Goal: Task Accomplishment & Management: Complete application form

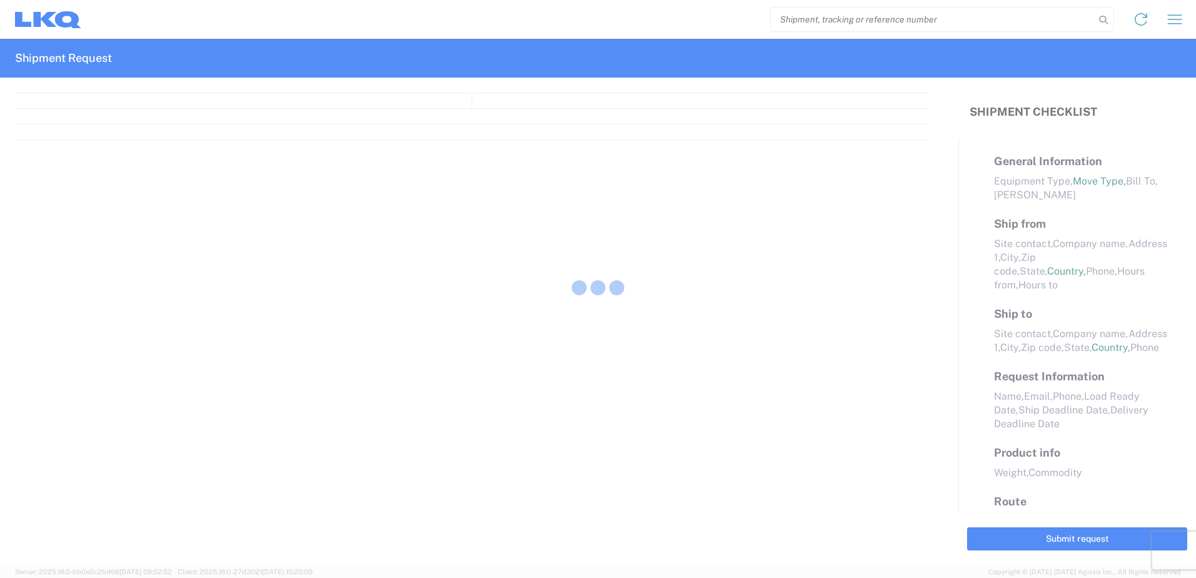
select select "FULL"
select select "LBS"
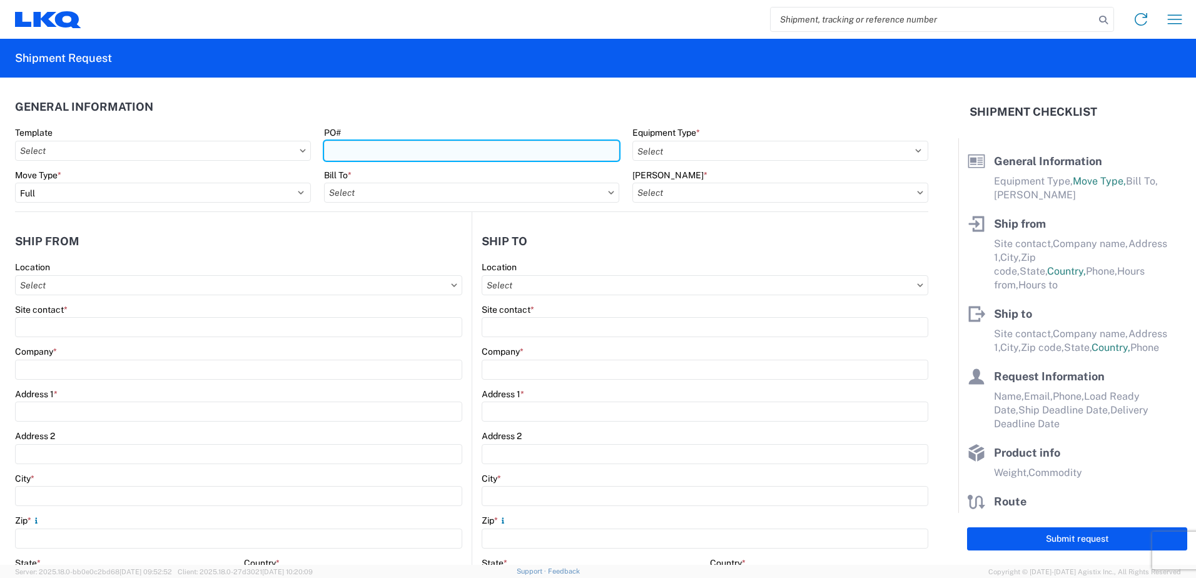
click at [365, 153] on input "PO#" at bounding box center [472, 151] width 296 height 20
type input "9-78551"
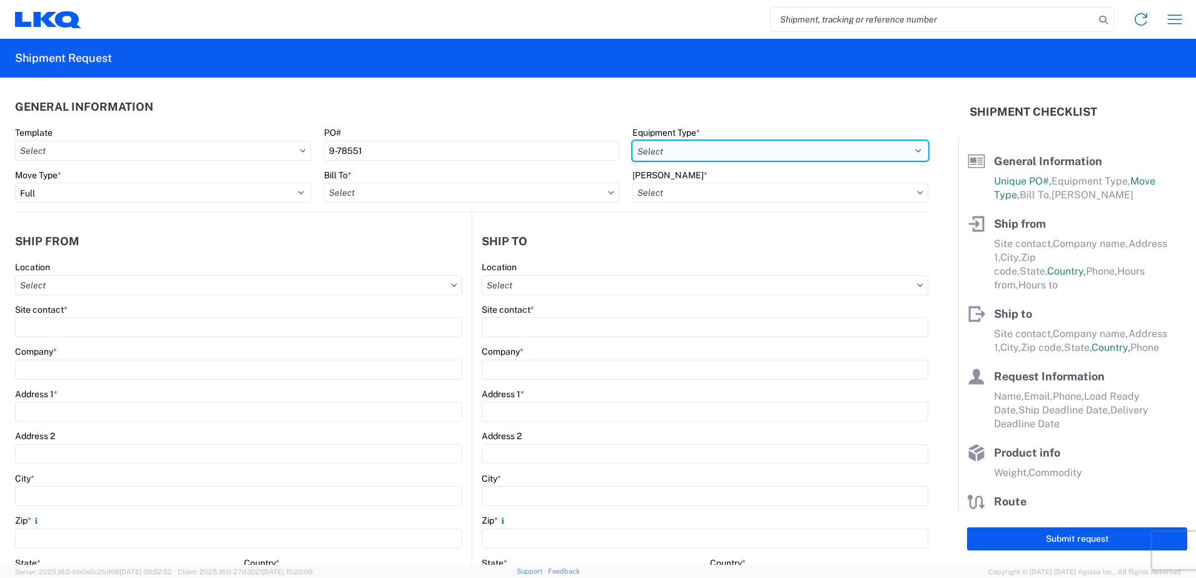
click at [911, 153] on select "Select 53’ Dry Van Flatbed Dropdeck (van) Lowboy (flatbed) Rail" at bounding box center [781, 151] width 296 height 20
select select "STDV"
click at [633, 141] on select "Select 53’ Dry Van Flatbed Dropdeck (van) Lowboy (flatbed) Rail" at bounding box center [781, 151] width 296 height 20
click at [359, 193] on input "Bill To *" at bounding box center [472, 193] width 296 height 20
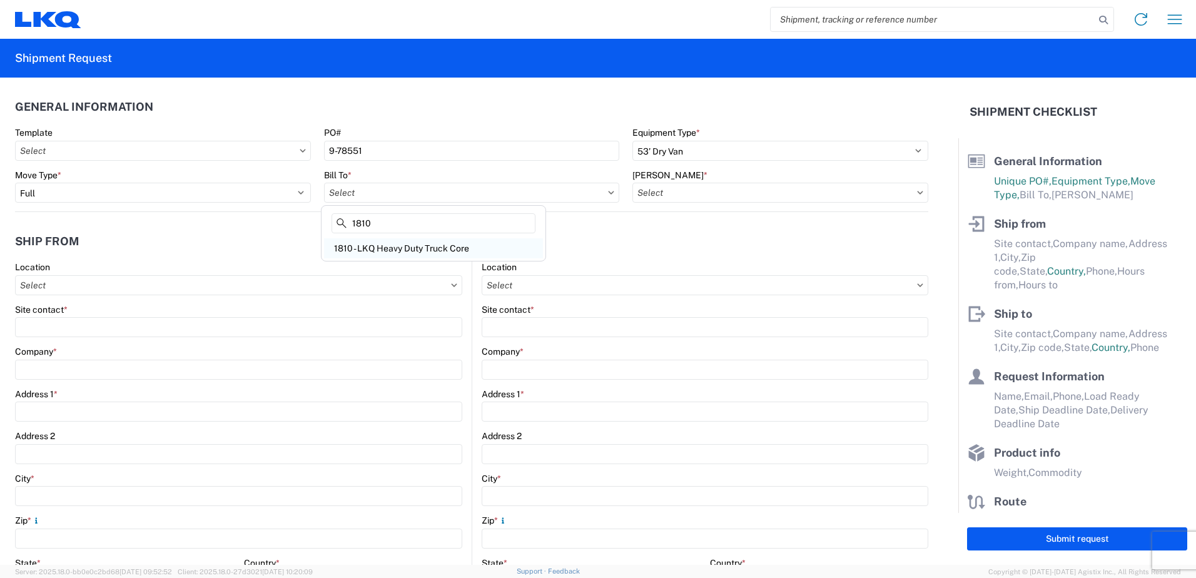
type input "1810"
click at [385, 246] on div "1810 - LKQ Heavy Duty Truck Core" at bounding box center [433, 248] width 219 height 20
type input "1810 - LKQ Heavy Duty Truck Core"
click at [691, 195] on input "[PERSON_NAME] *" at bounding box center [781, 193] width 296 height 20
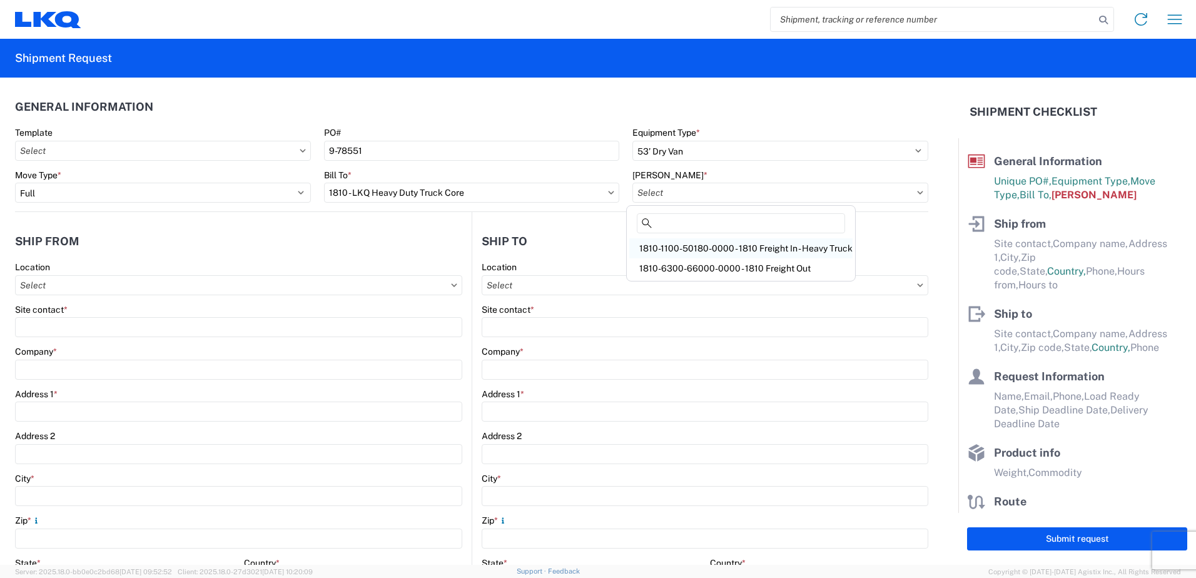
click at [772, 250] on div "1810-1100-50180-0000 - 1810 Freight In - Heavy Truck" at bounding box center [741, 248] width 223 height 20
type input "1810-1100-50180-0000 - 1810 Freight In - Heavy Truck"
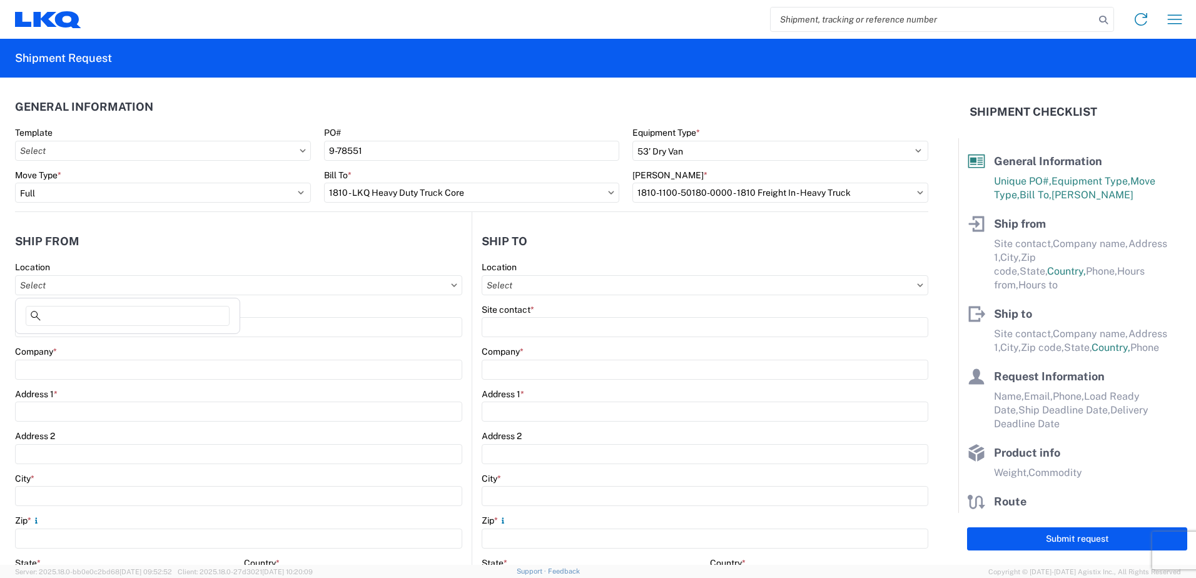
drag, startPoint x: 47, startPoint y: 286, endPoint x: 49, endPoint y: 206, distance: 79.5
click at [47, 279] on input "Location" at bounding box center [238, 285] width 447 height 20
type input "1817"
click at [115, 339] on div "1817 - LKQ Heavy Truck - [PERSON_NAME] Jackson, [GEOGRAPHIC_DATA]" at bounding box center [171, 341] width 306 height 20
type input "1817 - LKQ Heavy Truck - [PERSON_NAME] Jackson, [GEOGRAPHIC_DATA]"
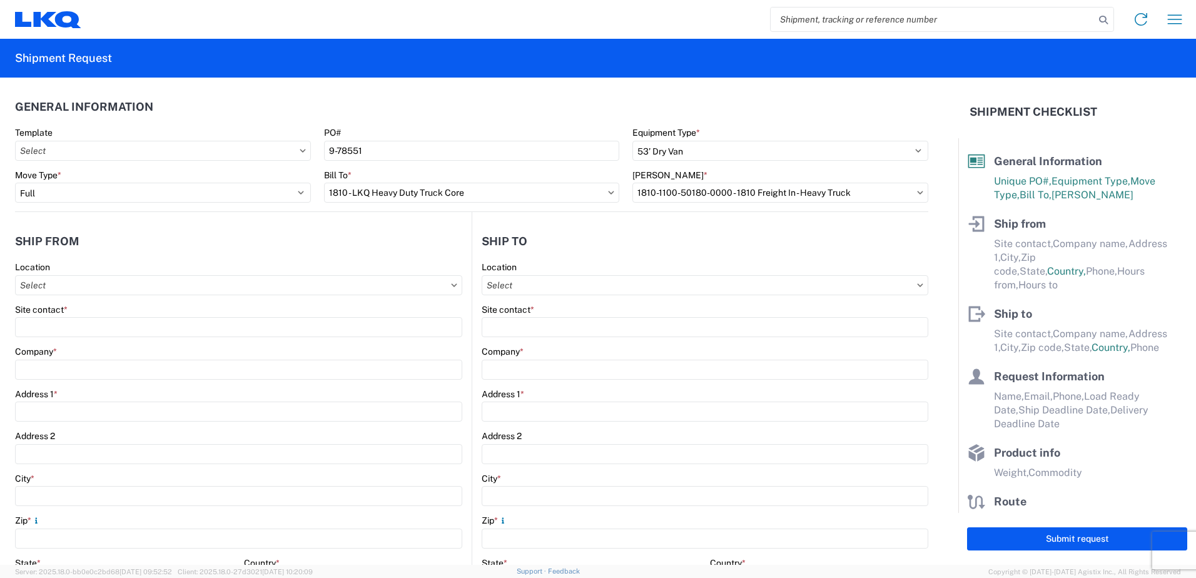
type input "LKQ Corporation"
type input "[STREET_ADDRESS]"
type input "[PERSON_NAME]"
type input "39212"
select select "MS"
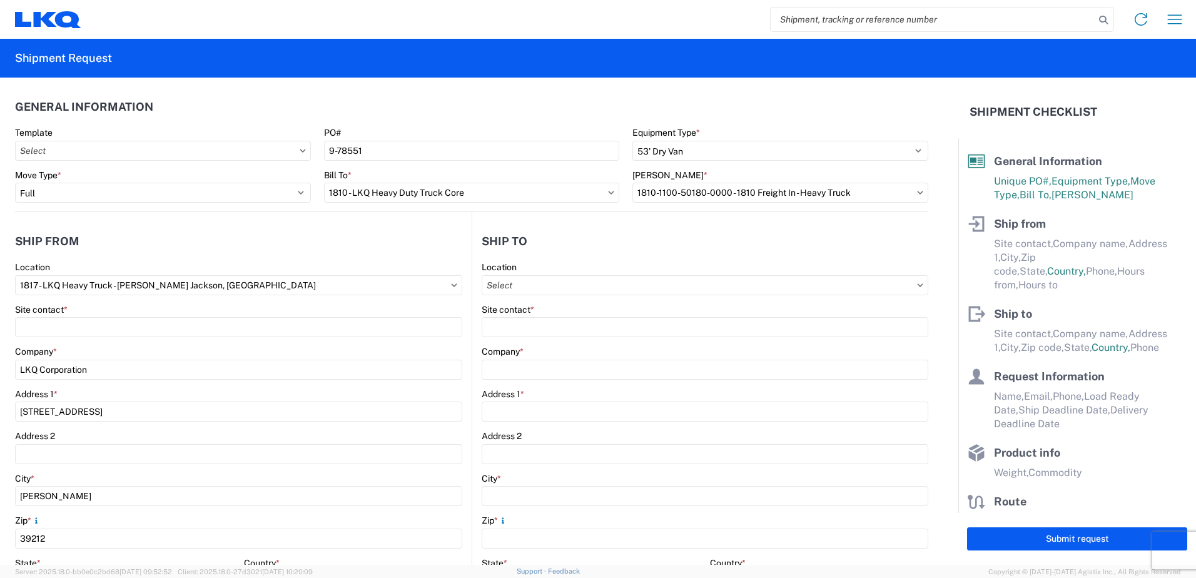
select select "US"
type input "07:00"
type input "17:00"
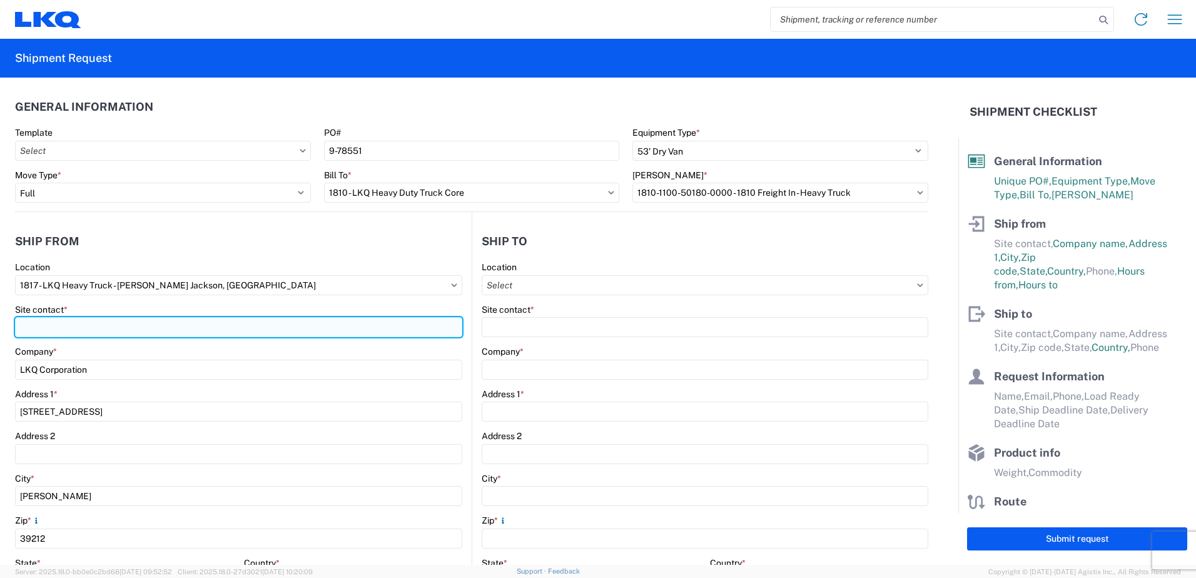
click at [49, 328] on input "Site contact *" at bounding box center [238, 327] width 447 height 20
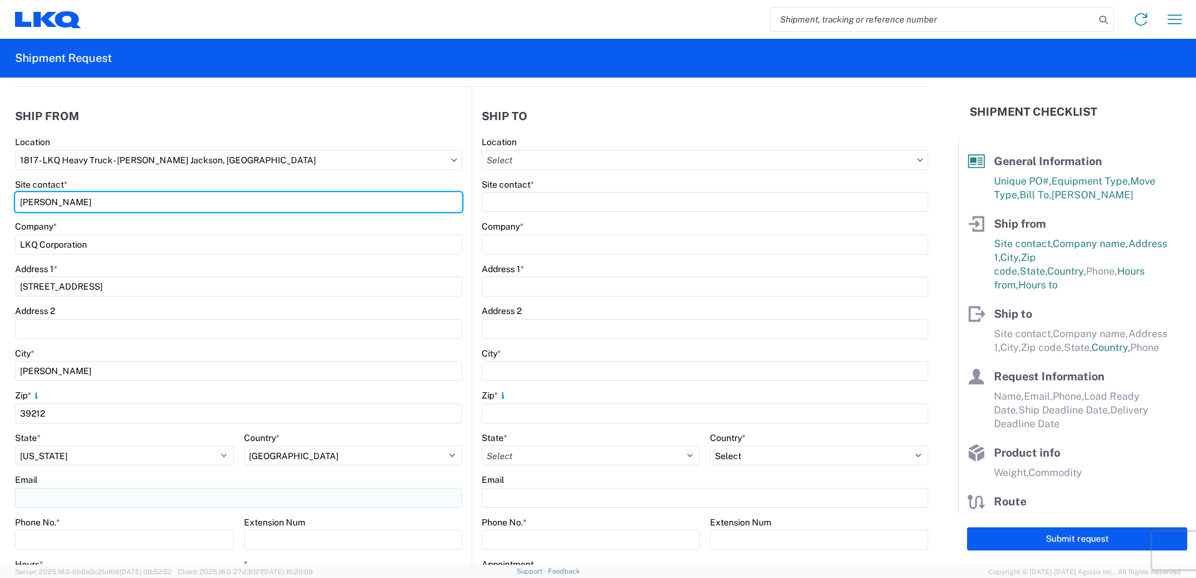
scroll to position [188, 0]
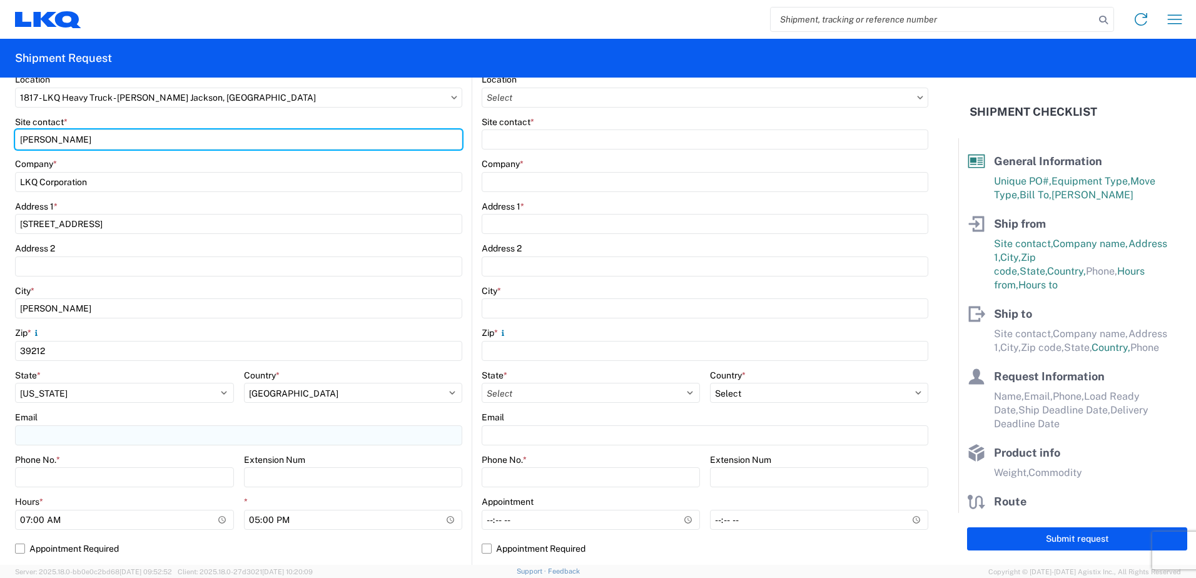
type input "[PERSON_NAME]"
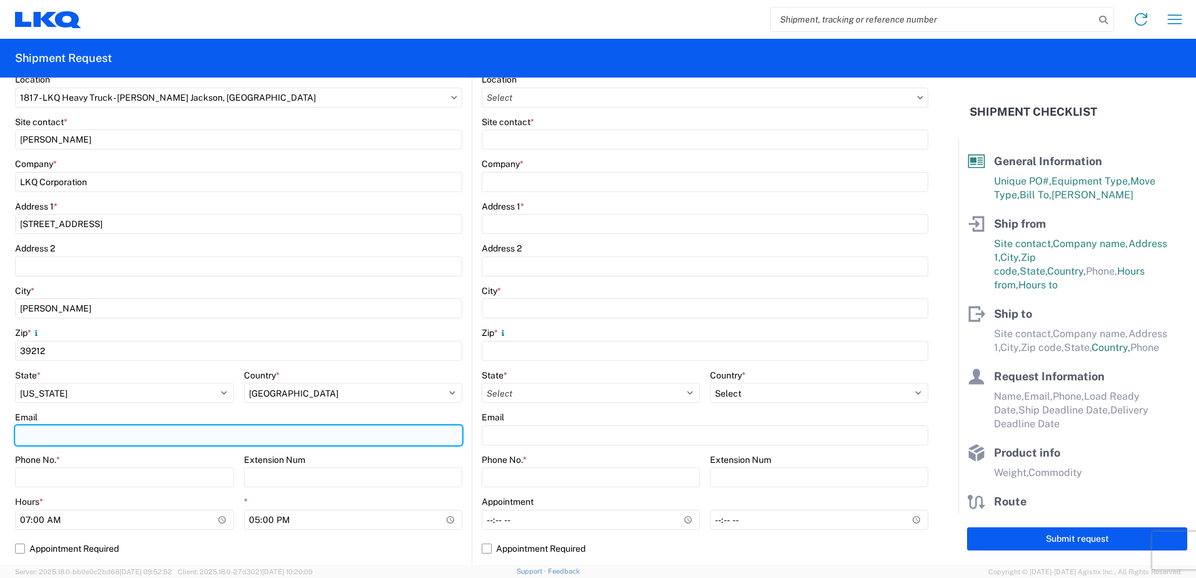
click at [39, 436] on input "Email" at bounding box center [238, 436] width 447 height 20
click at [39, 440] on input "z" at bounding box center [238, 436] width 447 height 20
type input "[EMAIL_ADDRESS][DOMAIN_NAME]"
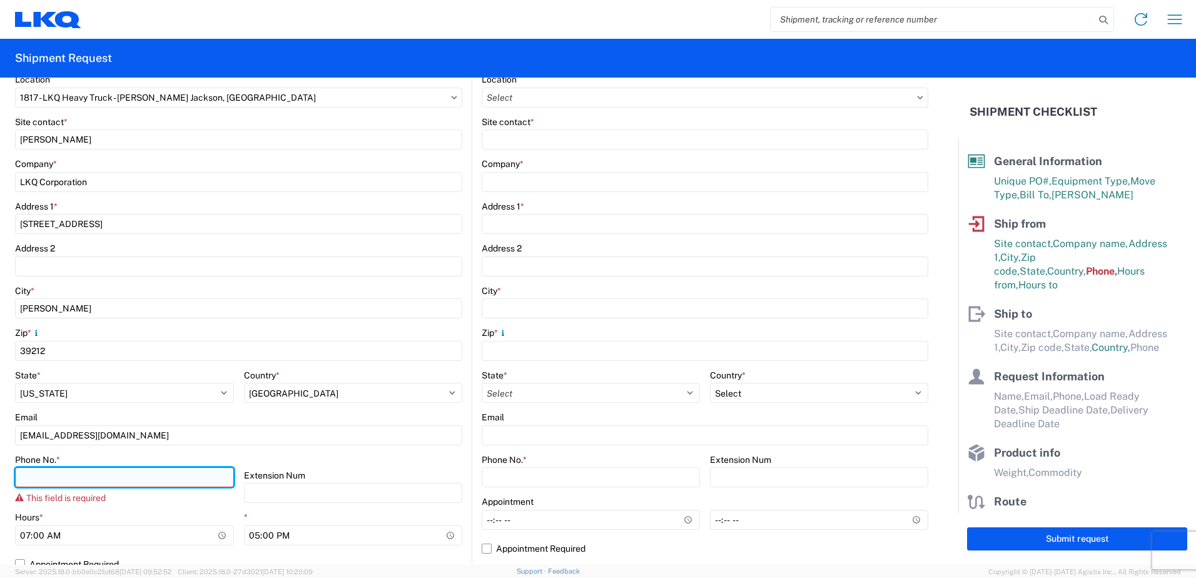
paste input "[PHONE_NUMBER]"
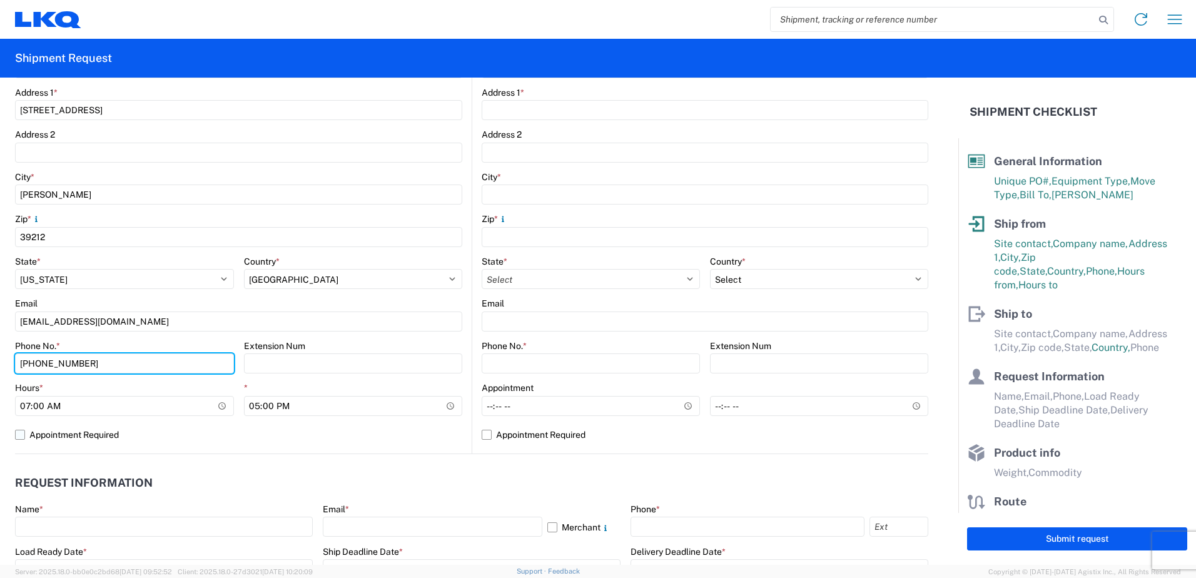
scroll to position [313, 0]
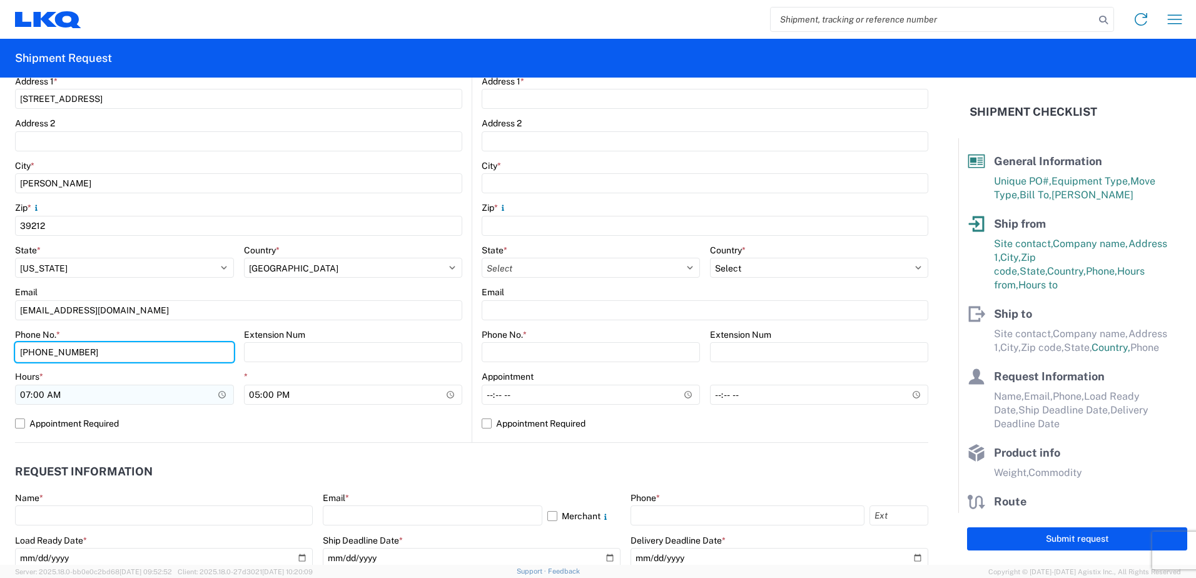
type input "[PHONE_NUMBER]"
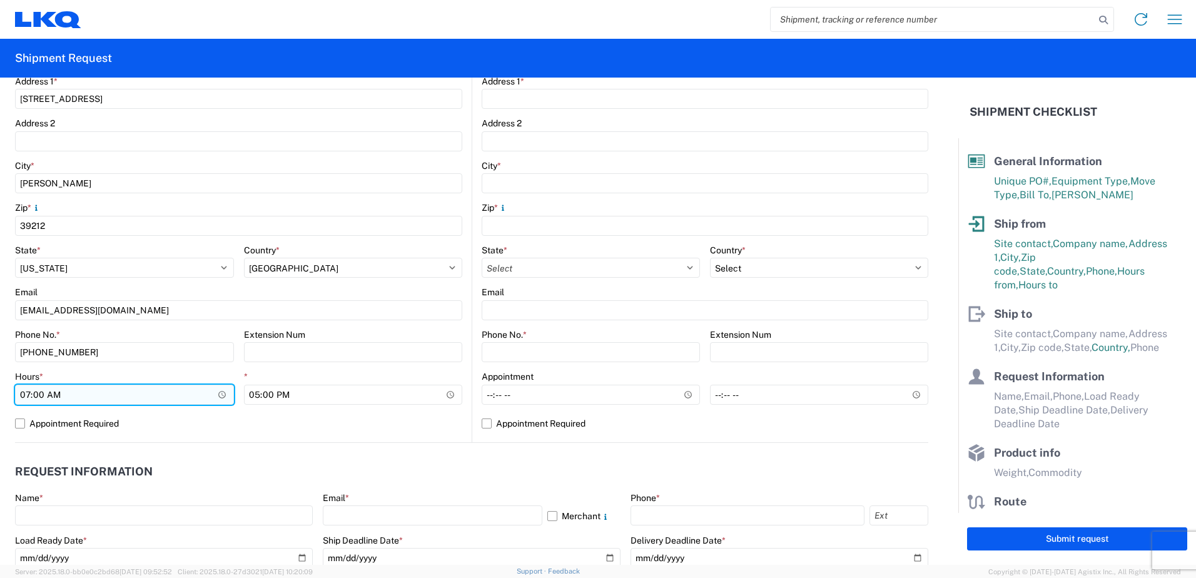
click at [28, 393] on input "07:00" at bounding box center [124, 395] width 219 height 20
type input "08:00"
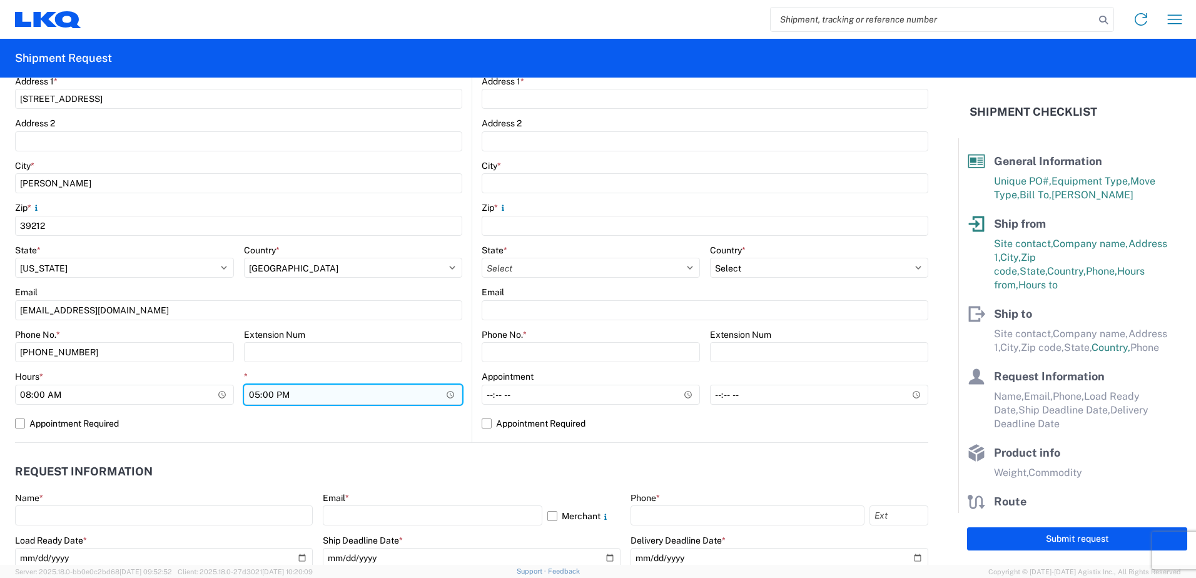
click at [251, 396] on input "17:00" at bounding box center [353, 395] width 219 height 20
type input "15:00"
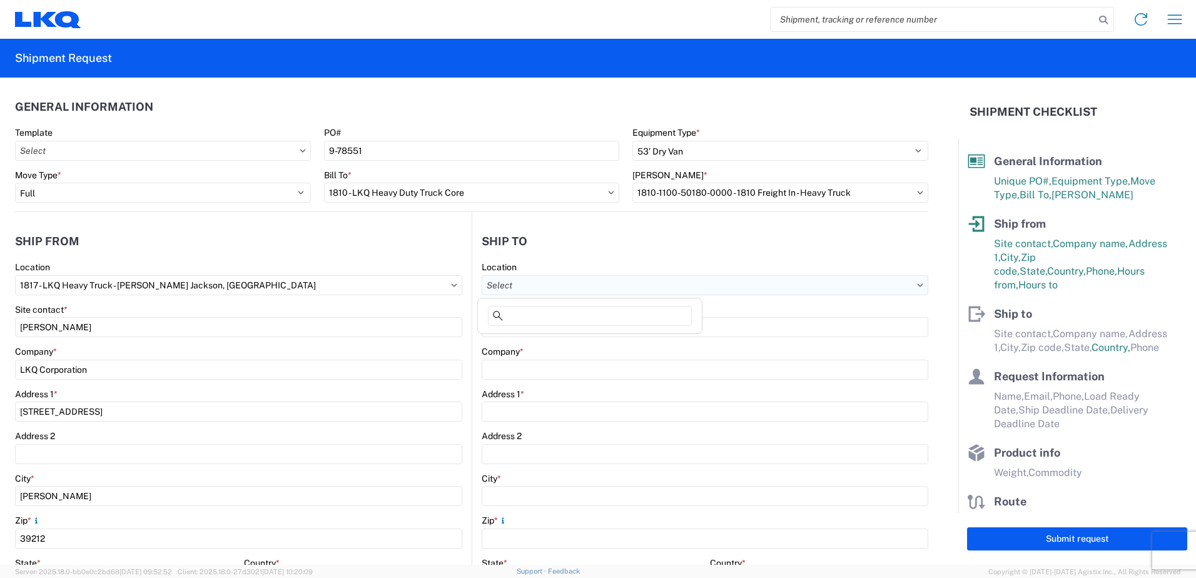
click at [509, 287] on input "Location" at bounding box center [705, 285] width 447 height 20
type input "1874"
click at [507, 345] on div "1874 - [GEOGRAPHIC_DATA]" at bounding box center [590, 341] width 219 height 20
type input "1874 - [GEOGRAPHIC_DATA]"
type input "1874 [GEOGRAPHIC_DATA]"
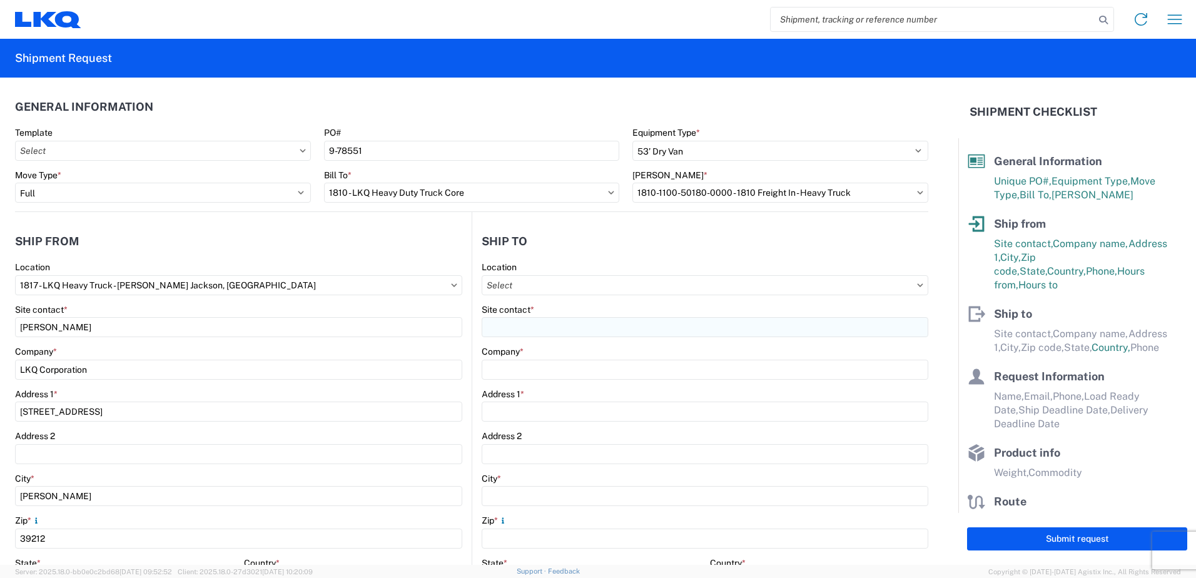
type input "[STREET_ADDRESS]"
type input "Ozark"
type input "65721"
select select "US"
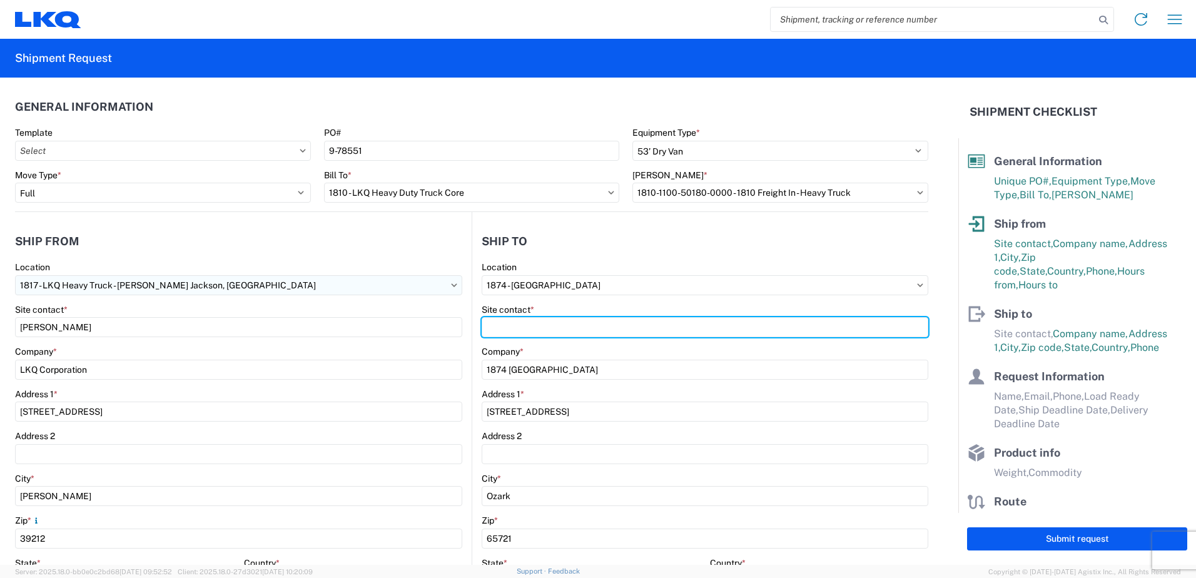
drag, startPoint x: 504, startPoint y: 329, endPoint x: 399, endPoint y: 281, distance: 114.8
click at [489, 316] on div "Site contact *" at bounding box center [705, 321] width 447 height 34
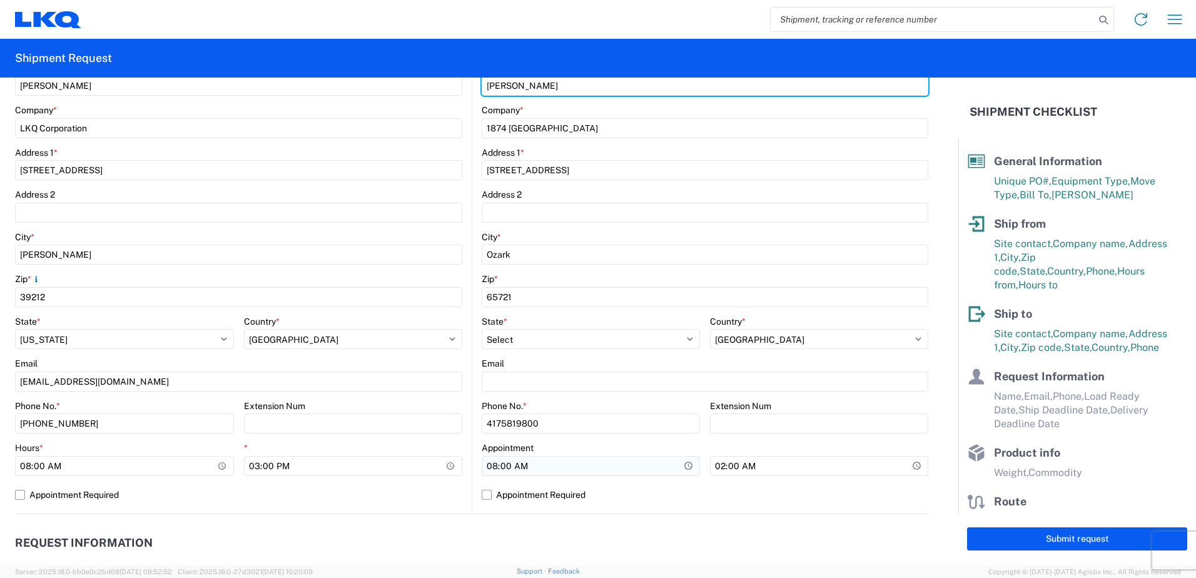
scroll to position [250, 0]
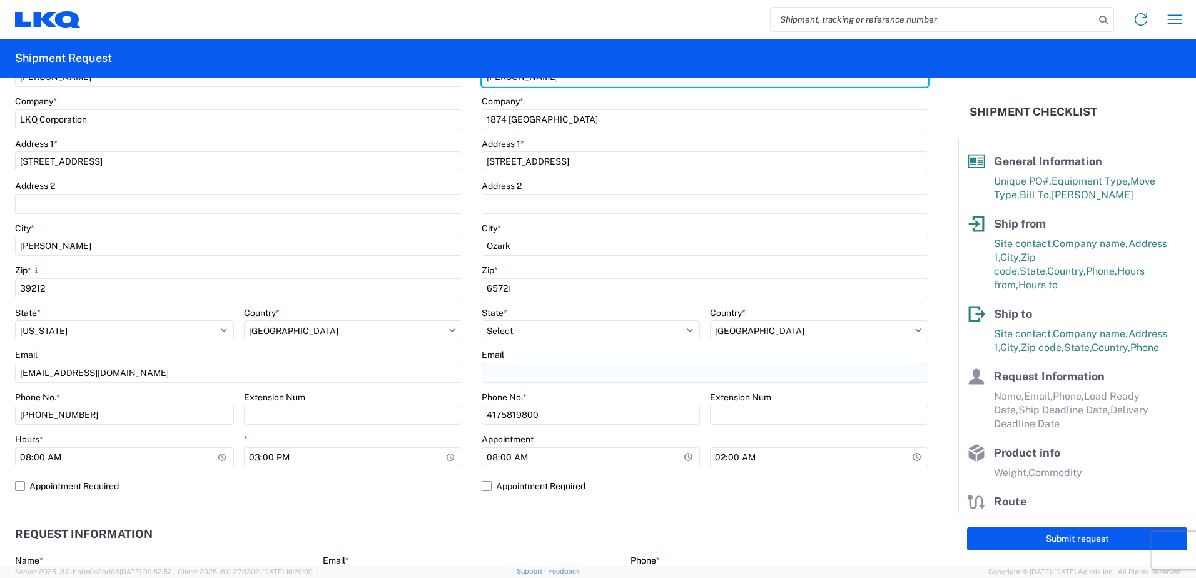
type input "[PERSON_NAME]"
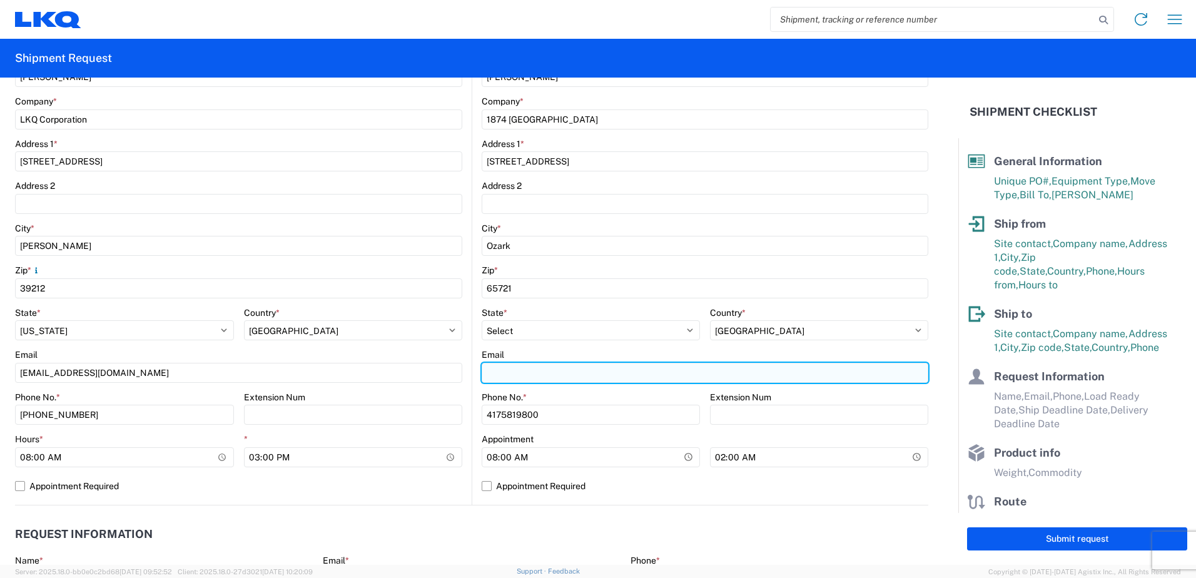
click at [487, 375] on input "Email" at bounding box center [705, 373] width 447 height 20
type input "[EMAIL_ADDRESS][DOMAIN_NAME]"
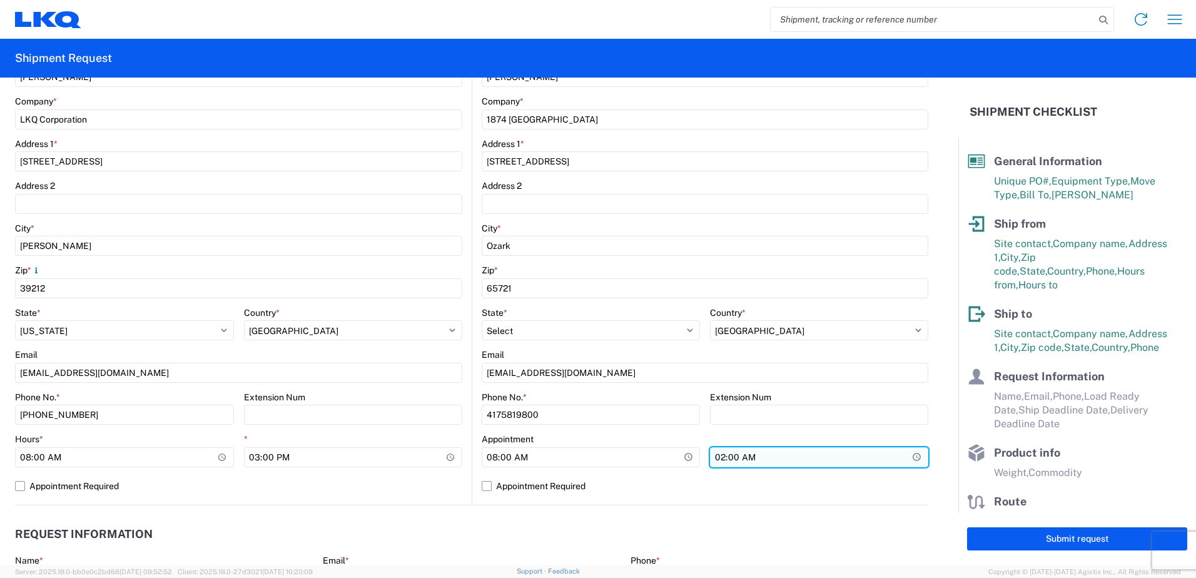
click at [713, 459] on input "02:00" at bounding box center [819, 457] width 218 height 20
click at [470, 526] on header "Request Information" at bounding box center [472, 535] width 914 height 28
click at [713, 459] on input "10:00" at bounding box center [819, 457] width 218 height 20
click at [757, 457] on input "03:00" at bounding box center [819, 457] width 218 height 20
click at [743, 459] on input "03:00" at bounding box center [819, 457] width 218 height 20
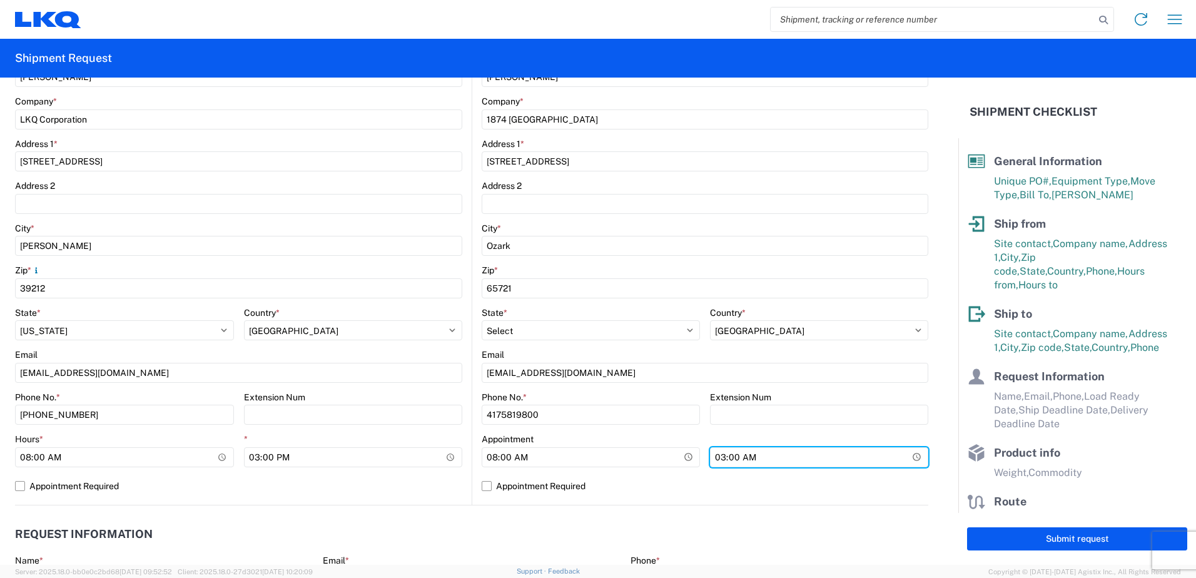
type input "15:00"
click at [636, 484] on label "Appointment Required" at bounding box center [705, 486] width 447 height 20
click at [0, 0] on input "Appointment Required" at bounding box center [0, 0] width 0 height 0
select select "US"
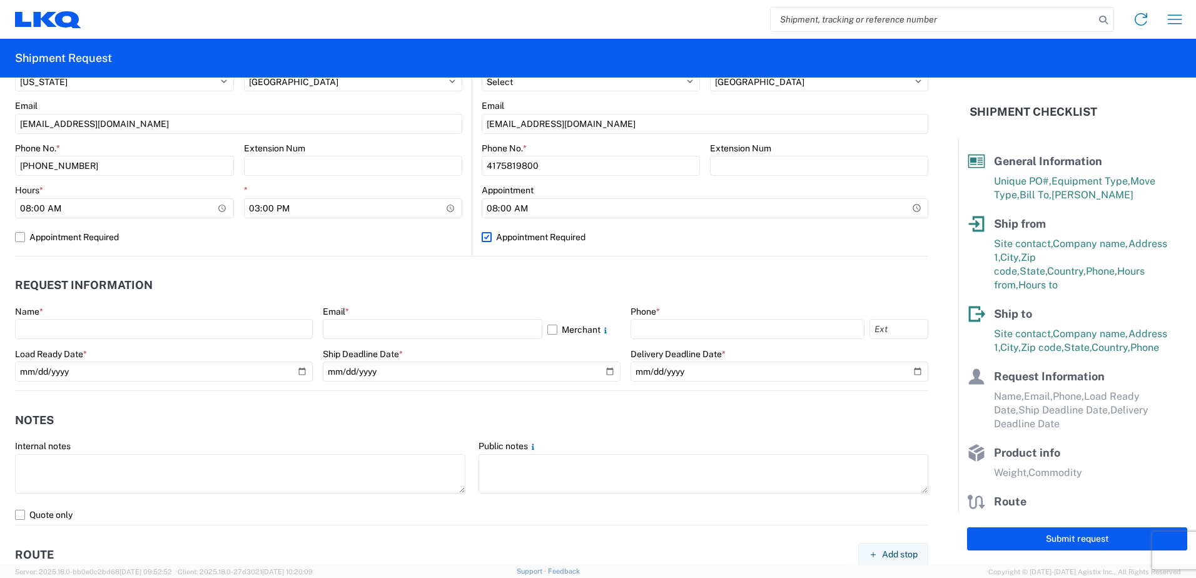
scroll to position [501, 0]
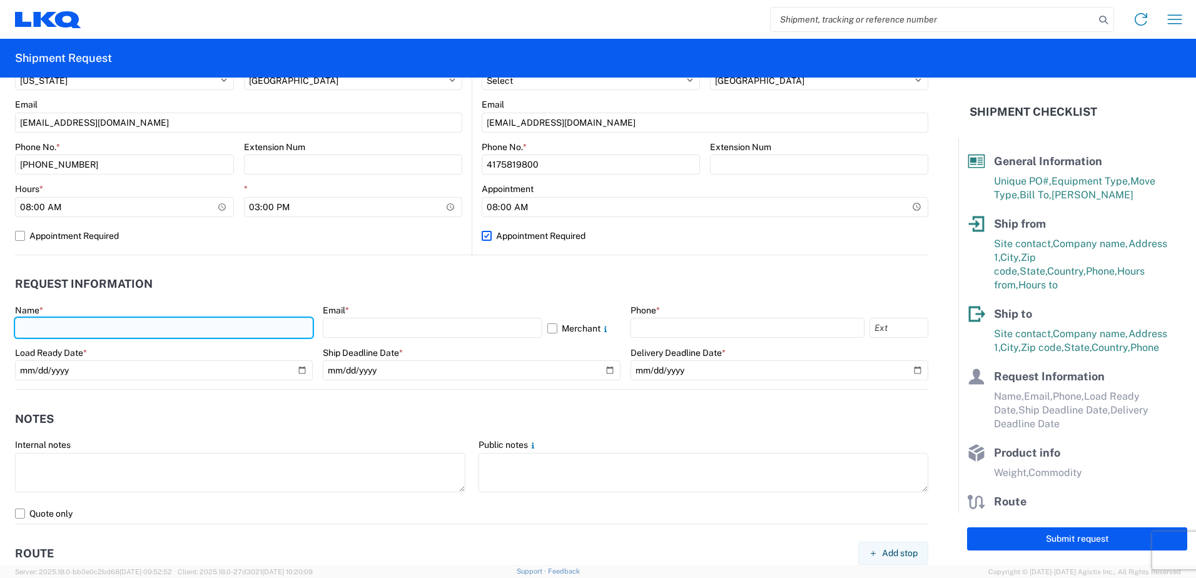
click at [33, 325] on input "text" at bounding box center [164, 328] width 298 height 20
type input "[PERSON_NAME]"
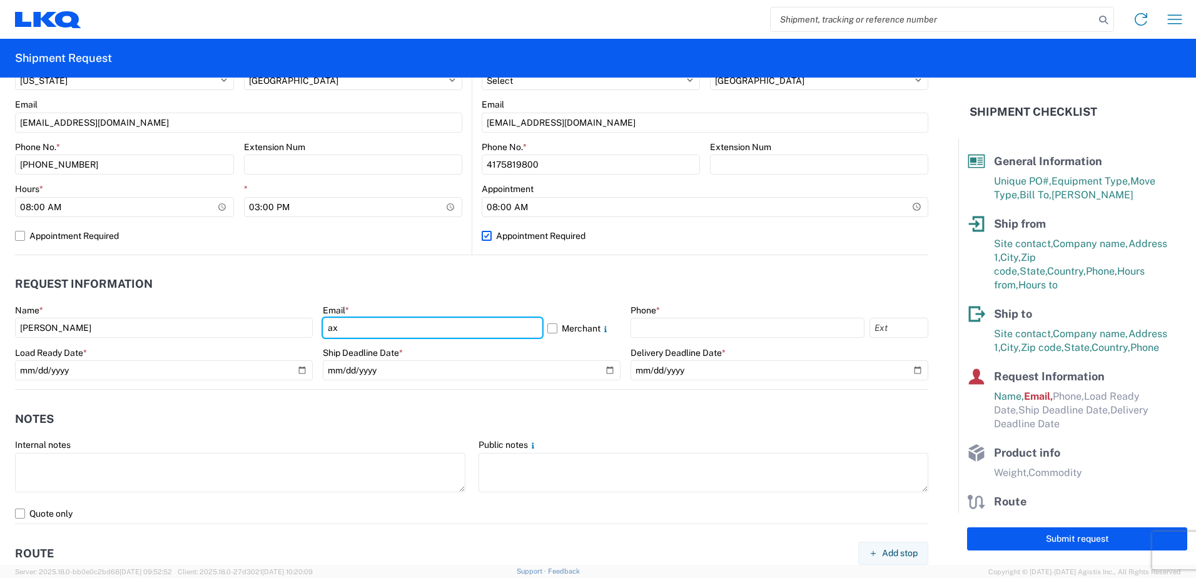
type input "[EMAIL_ADDRESS][DOMAIN_NAME]"
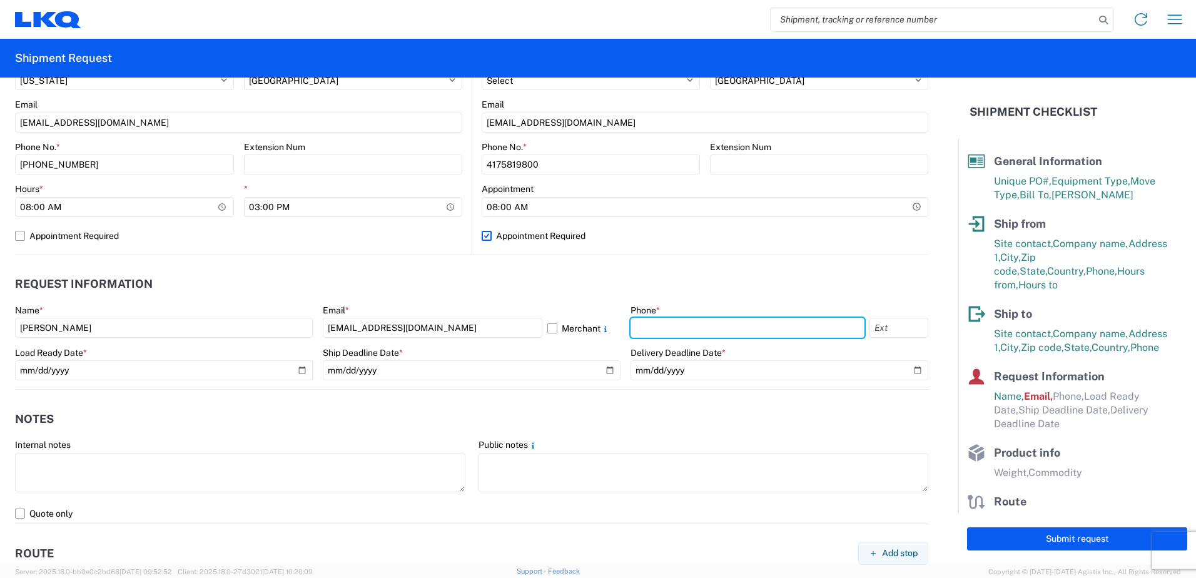
type input "4176303148"
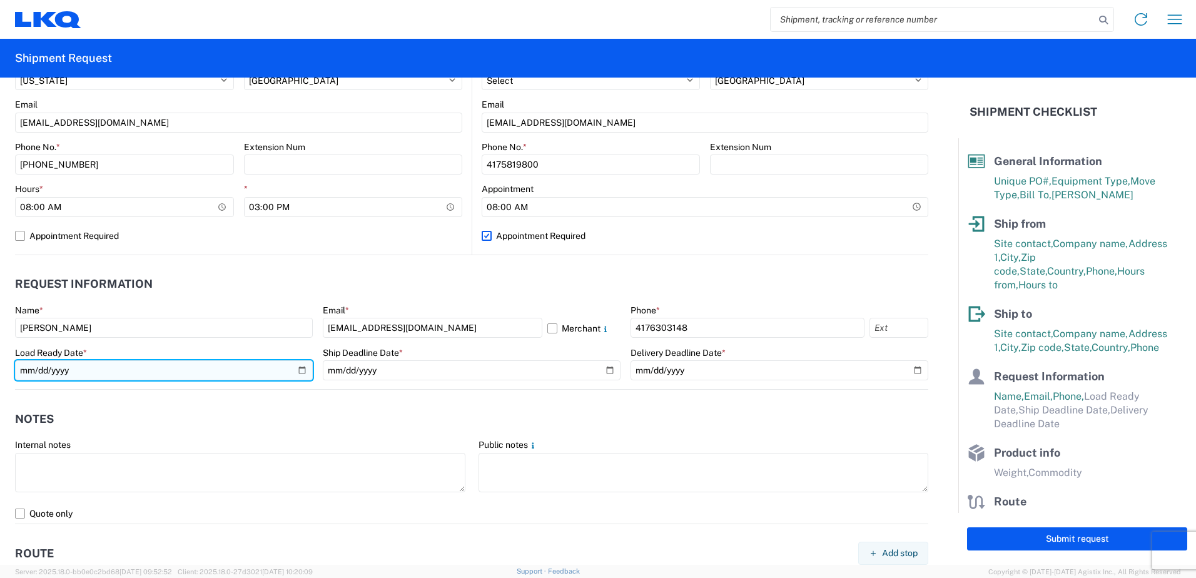
click at [298, 370] on input "date" at bounding box center [164, 370] width 298 height 20
type input "[DATE]"
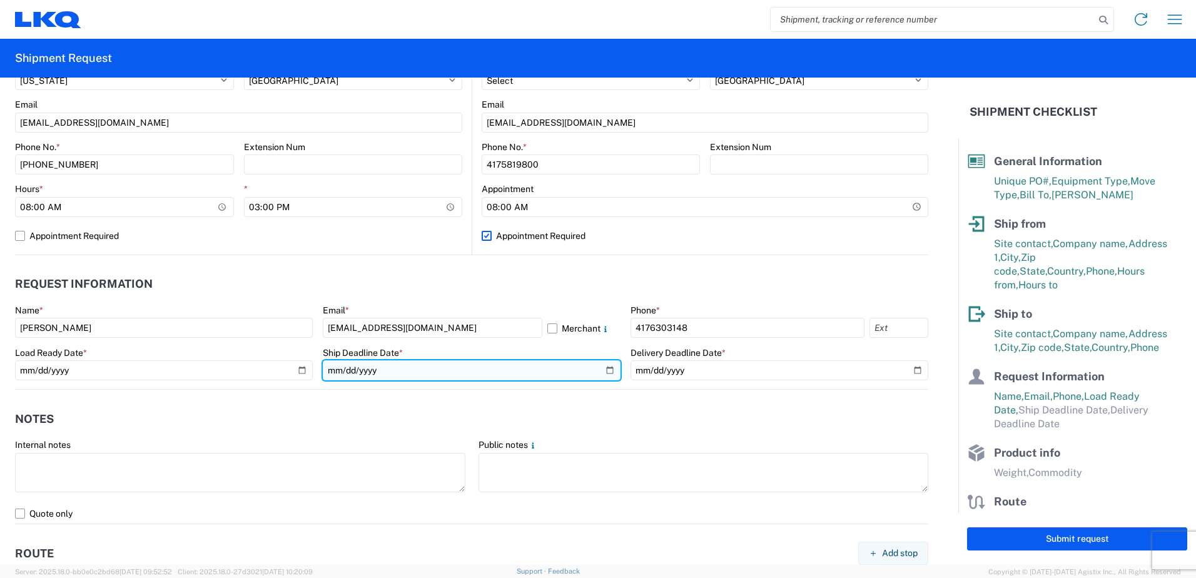
click at [602, 372] on input "date" at bounding box center [472, 370] width 298 height 20
type input "[DATE]"
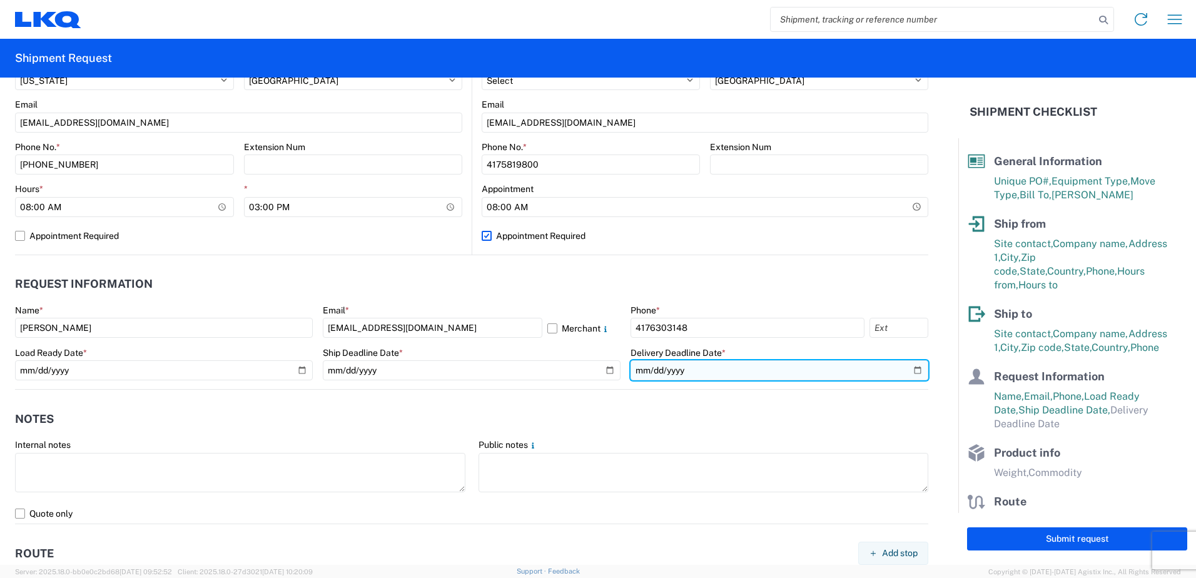
click at [912, 369] on input "date" at bounding box center [780, 370] width 298 height 20
type input "[DATE]"
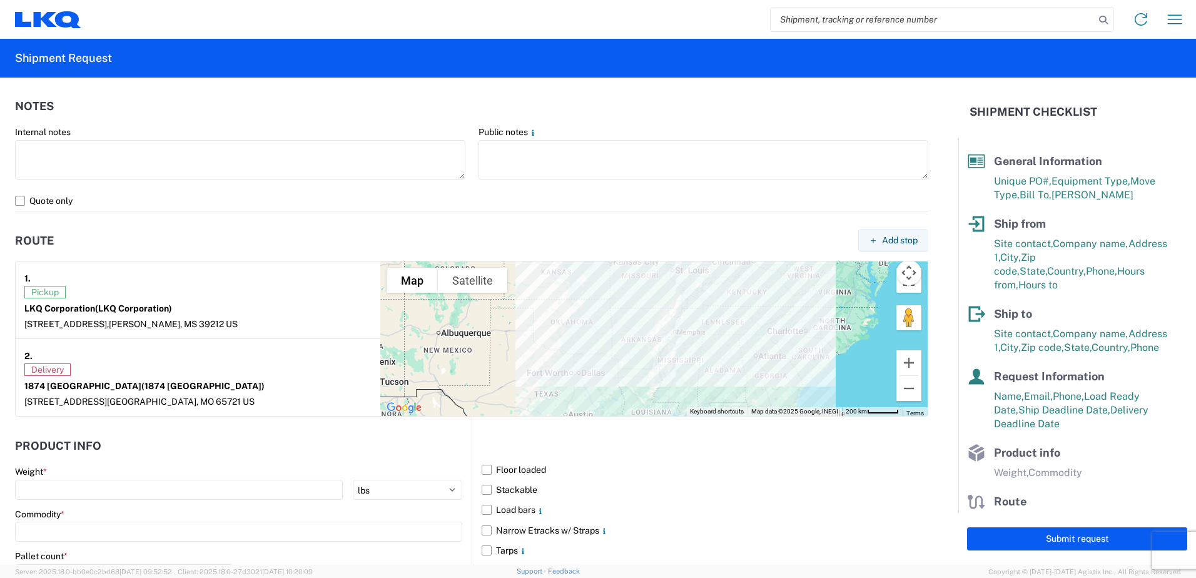
scroll to position [939, 0]
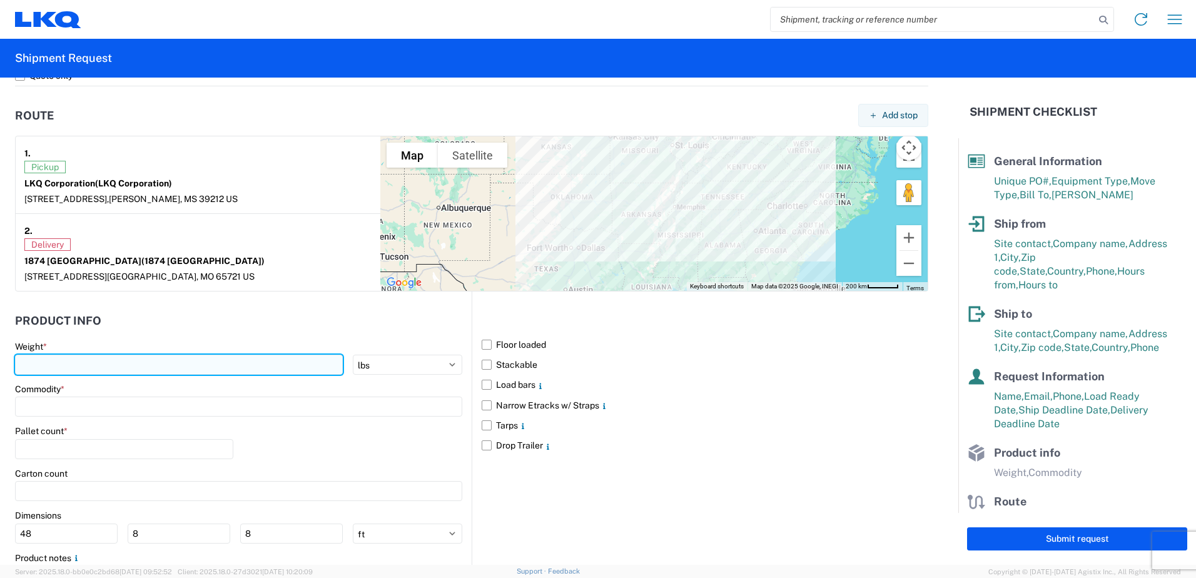
click at [27, 367] on input "number" at bounding box center [179, 365] width 328 height 20
type input "23917"
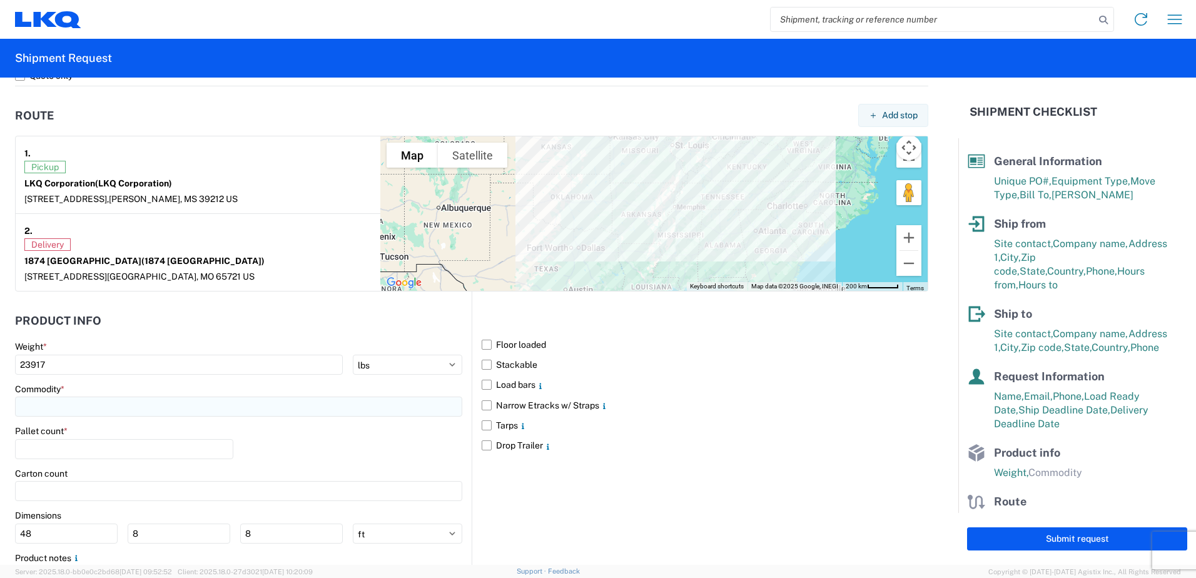
click at [53, 408] on input at bounding box center [238, 407] width 447 height 20
type input "ex"
click at [69, 462] on div "Exhaust Systems" at bounding box center [127, 462] width 219 height 20
type input "Exhaust Systems"
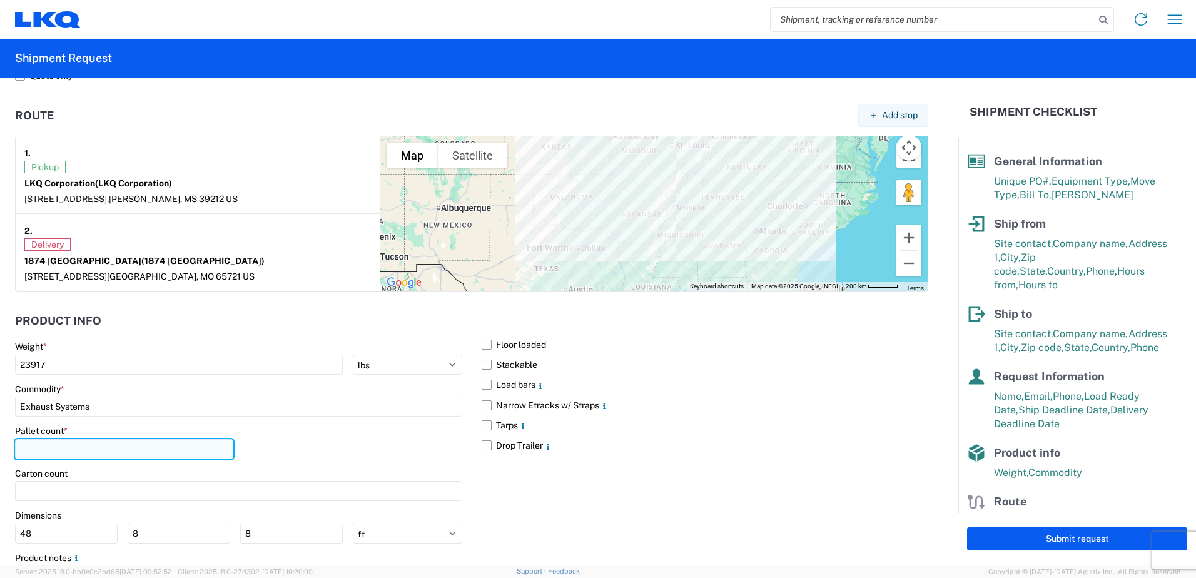
click at [47, 449] on input "number" at bounding box center [124, 449] width 218 height 20
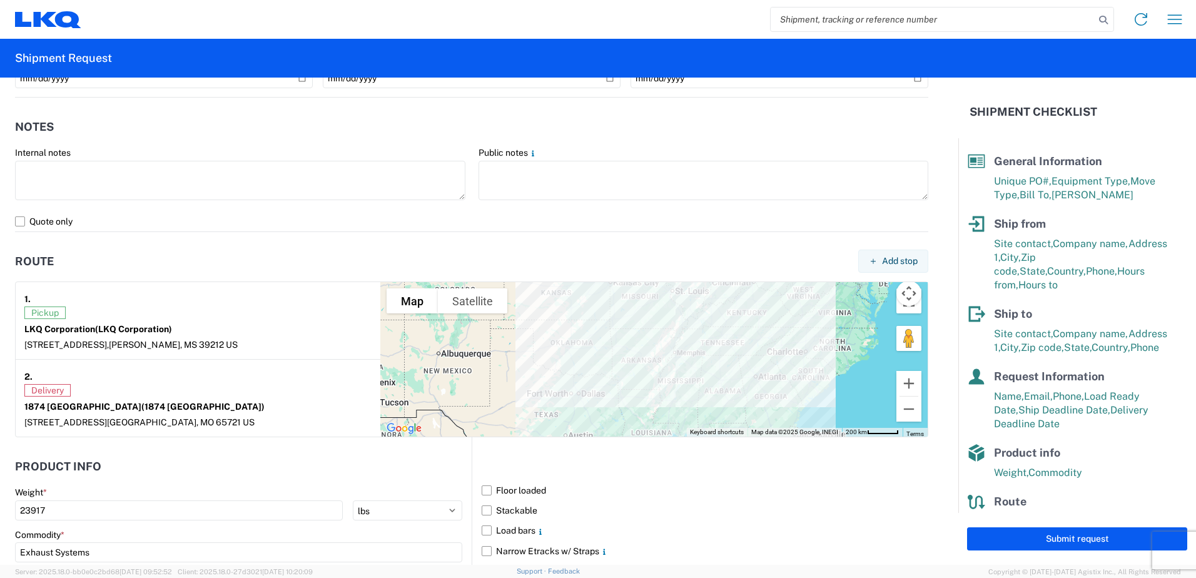
scroll to position [951, 0]
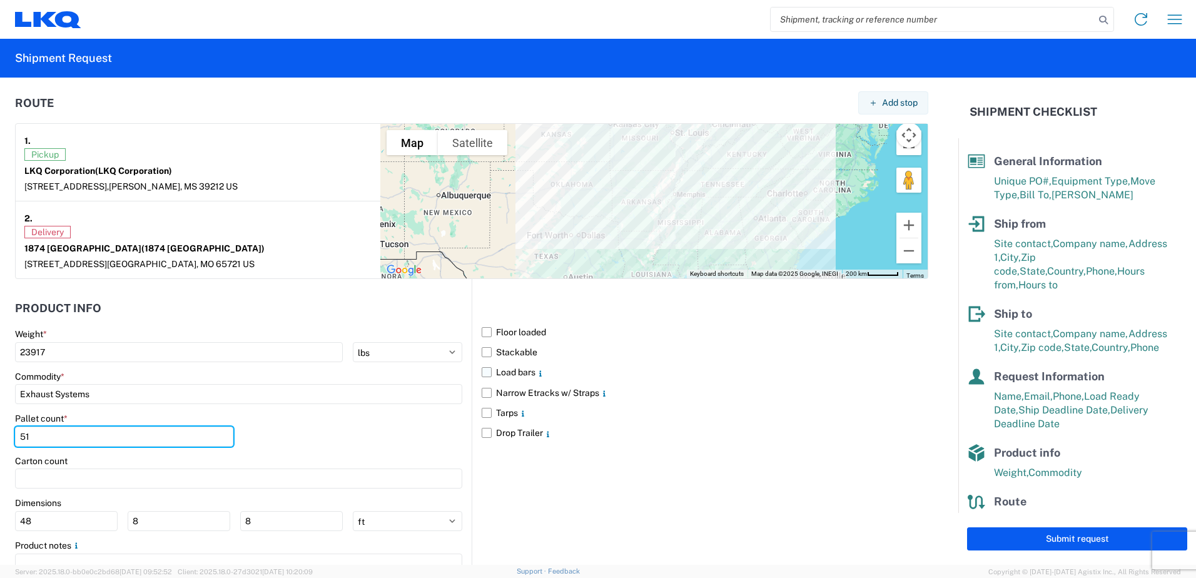
type input "51"
click at [482, 374] on label "Load bars" at bounding box center [705, 372] width 447 height 20
click at [0, 0] on input "Load bars" at bounding box center [0, 0] width 0 height 0
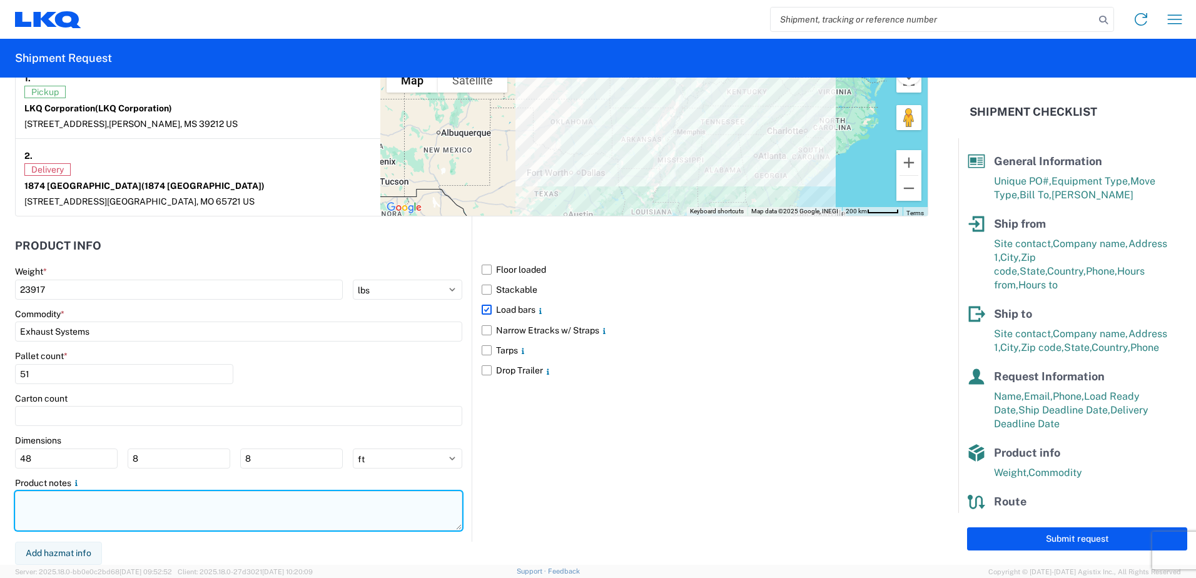
click at [53, 509] on textarea at bounding box center [238, 510] width 447 height 39
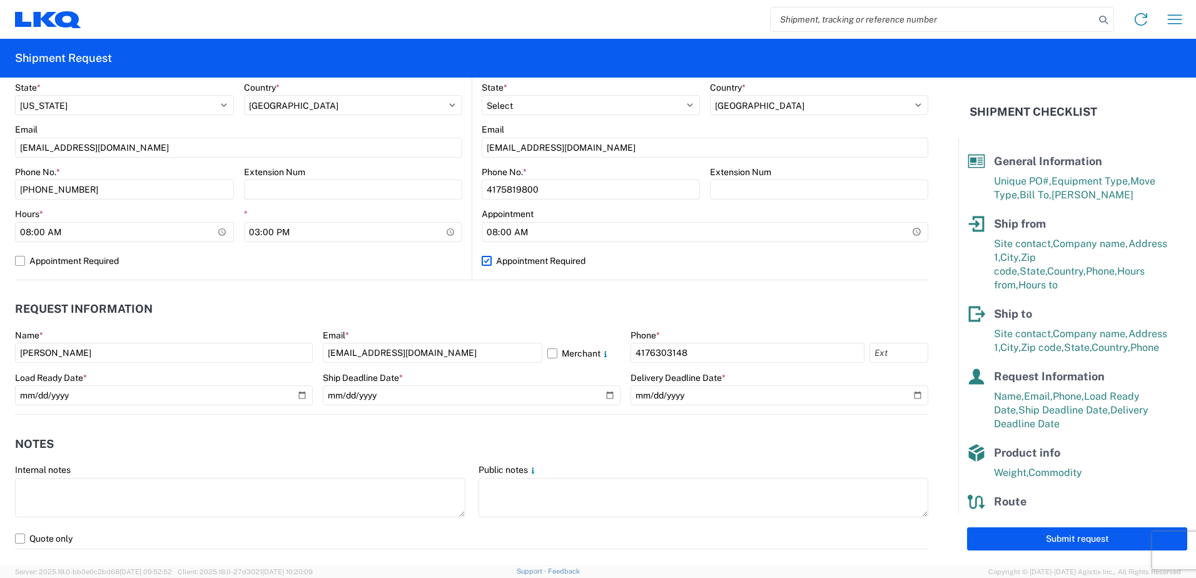
scroll to position [451, 0]
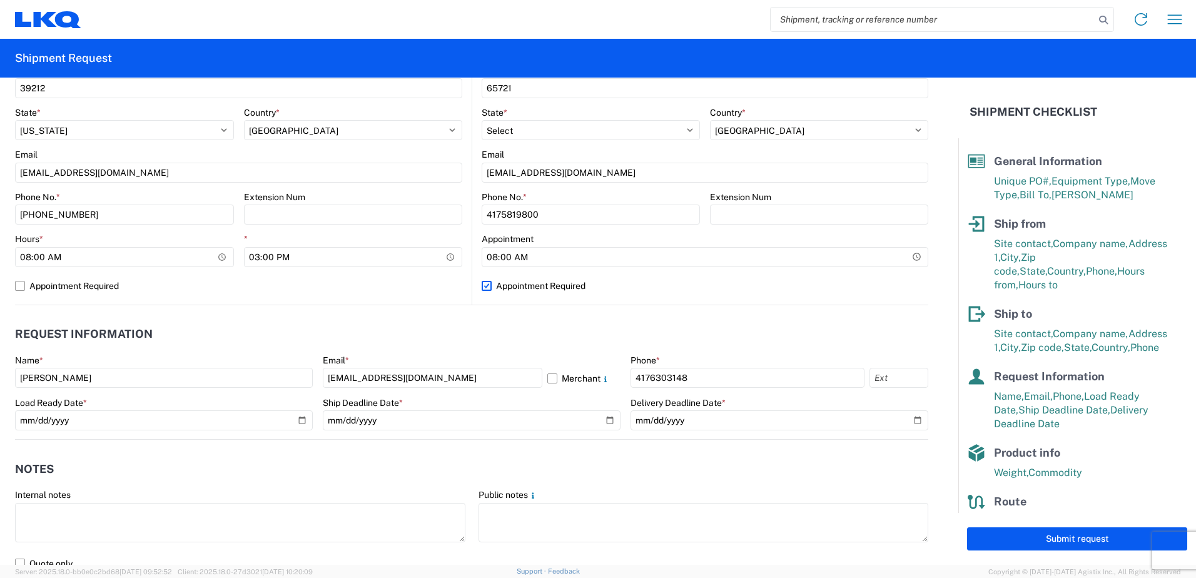
type textarea "load bars needed."
click at [482, 283] on label "Appointment Required" at bounding box center [705, 286] width 447 height 20
click at [0, 0] on input "Appointment Required" at bounding box center [0, 0] width 0 height 0
select select "US"
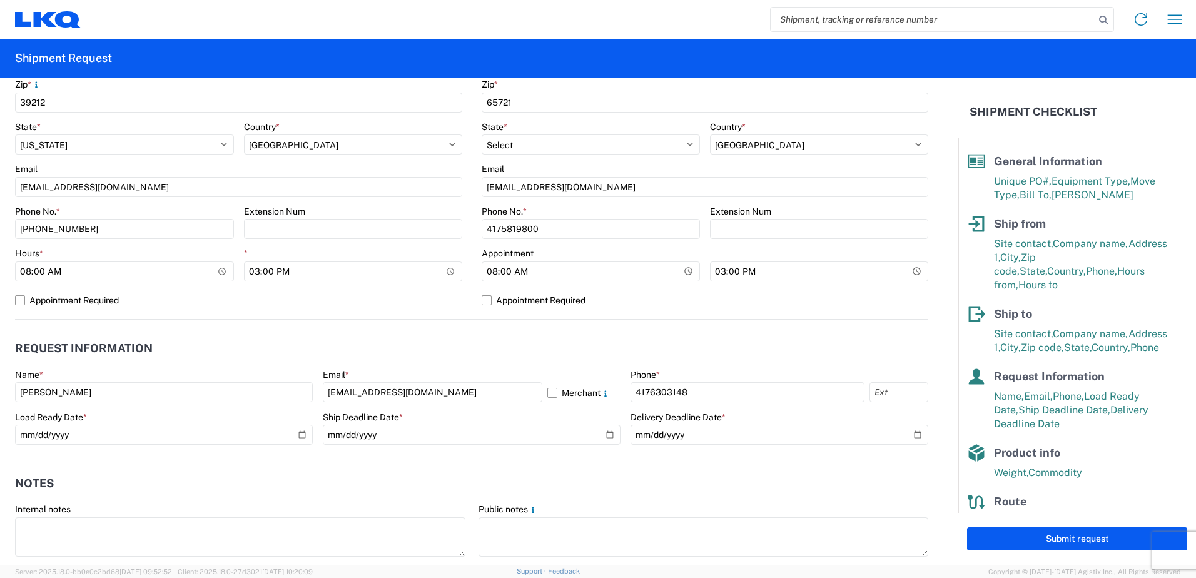
scroll to position [438, 0]
click at [1061, 543] on button "Submit request" at bounding box center [1077, 539] width 220 height 23
select select "MS"
select select "US"
